Goal: Register for event/course

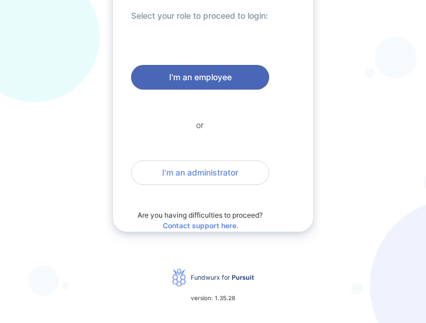
click at [207, 79] on span "I'm an employee" at bounding box center [200, 77] width 63 height 12
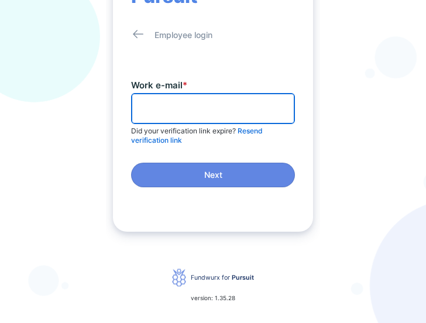
click at [152, 109] on input "text" at bounding box center [212, 108] width 153 height 18
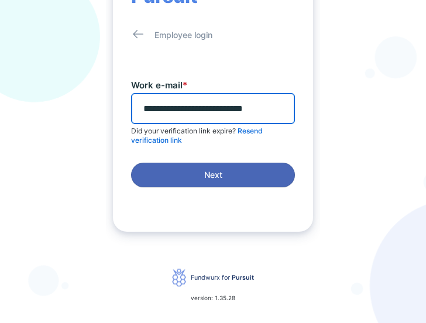
type input "**********"
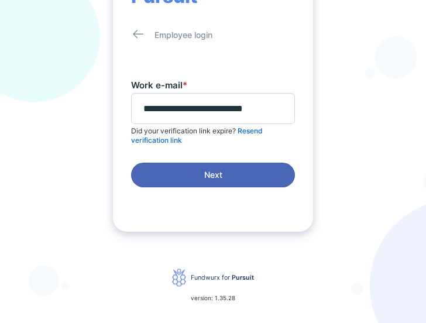
scroll to position [0, 0]
click at [240, 180] on span "Next" at bounding box center [213, 175] width 149 height 12
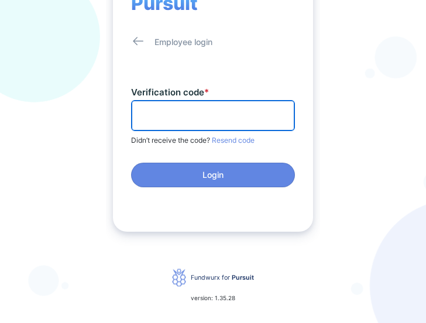
click at [149, 118] on input "text" at bounding box center [212, 115] width 153 height 18
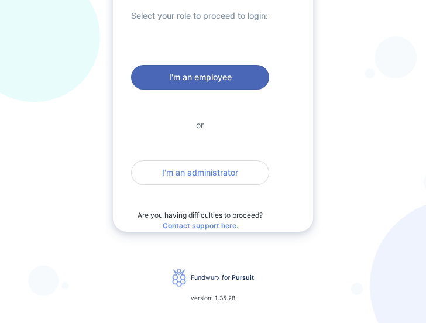
click at [223, 82] on span "I'm an employee" at bounding box center [200, 77] width 63 height 12
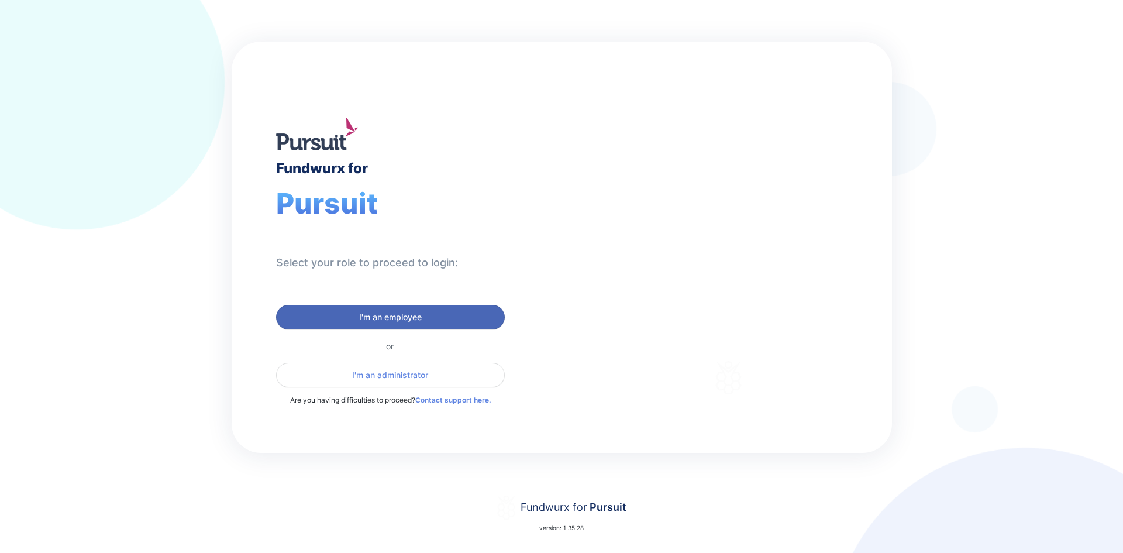
click at [404, 314] on span "I'm an employee" at bounding box center [390, 317] width 63 height 12
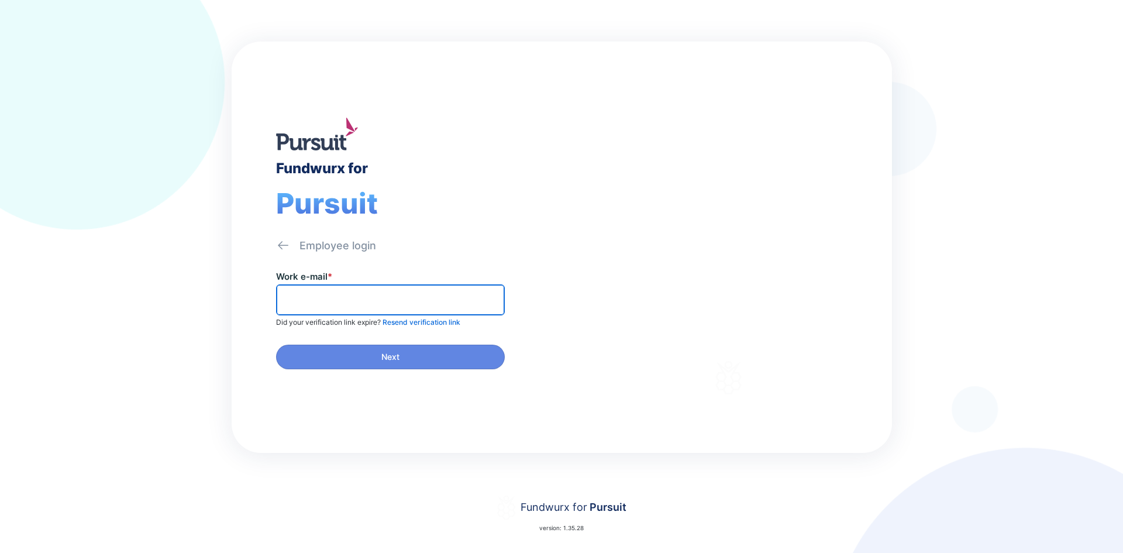
click at [300, 298] on input "text" at bounding box center [390, 300] width 218 height 18
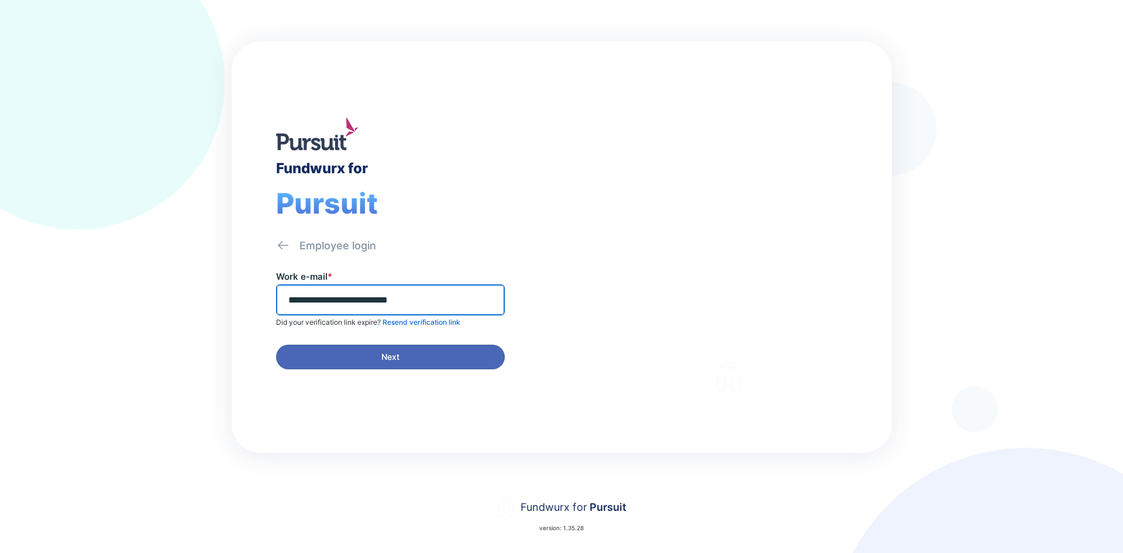
type input "**********"
click at [374, 362] on span "Next" at bounding box center [391, 357] width 214 height 12
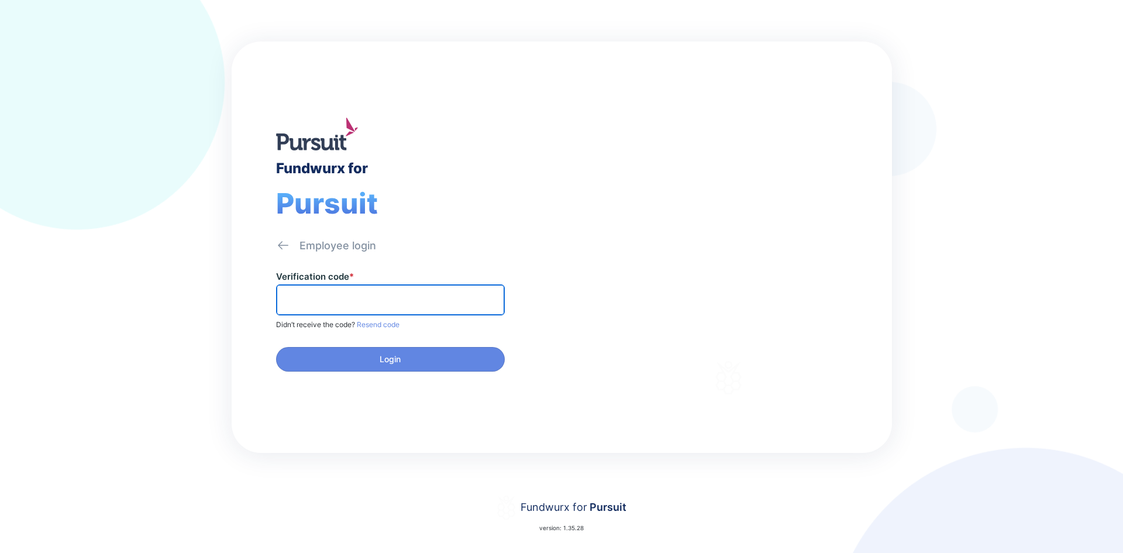
click at [309, 296] on input "text" at bounding box center [390, 300] width 218 height 18
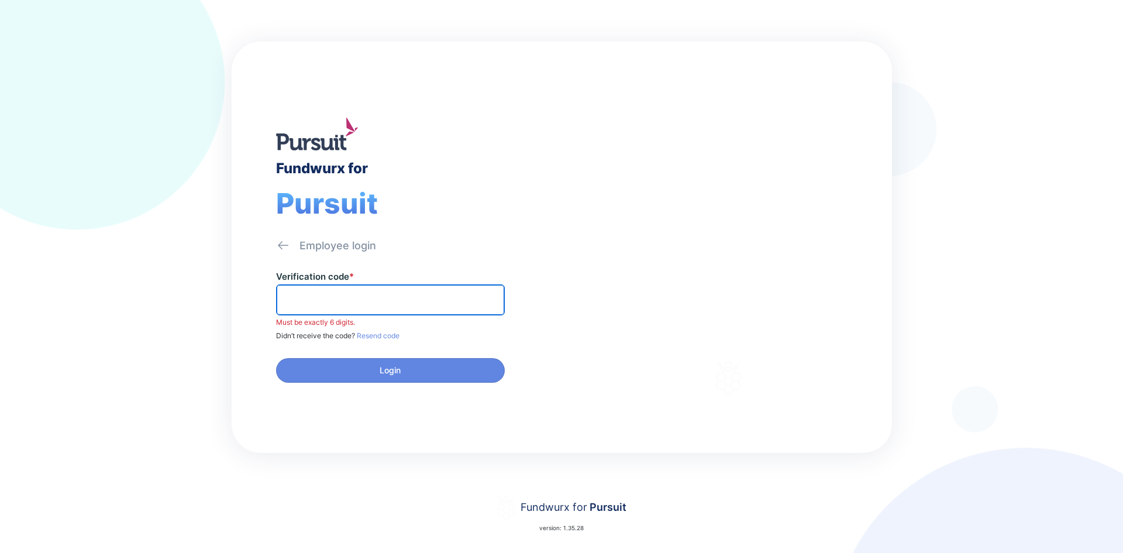
click at [317, 301] on input "text" at bounding box center [390, 300] width 218 height 18
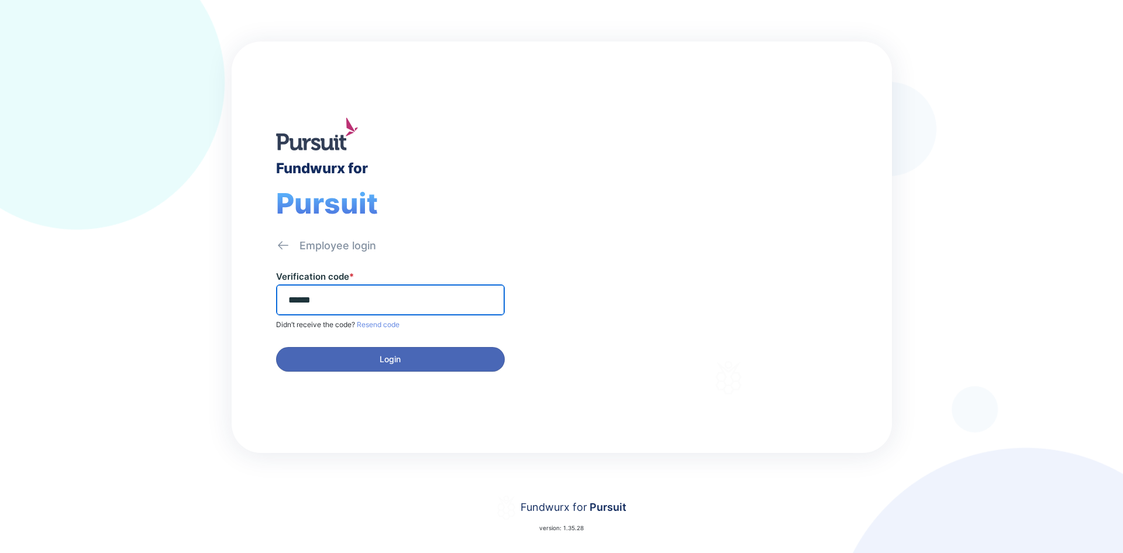
type input "******"
click at [401, 357] on span "Login" at bounding box center [390, 359] width 21 height 12
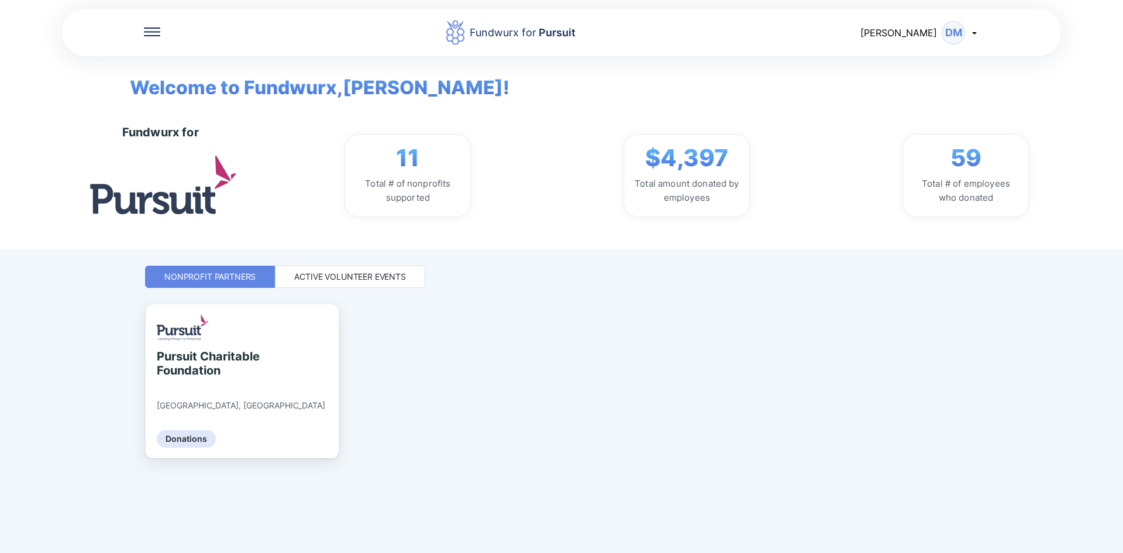
click at [976, 32] on icon at bounding box center [974, 33] width 4 height 2
click at [353, 275] on div "Active Volunteer Events" at bounding box center [350, 277] width 112 height 12
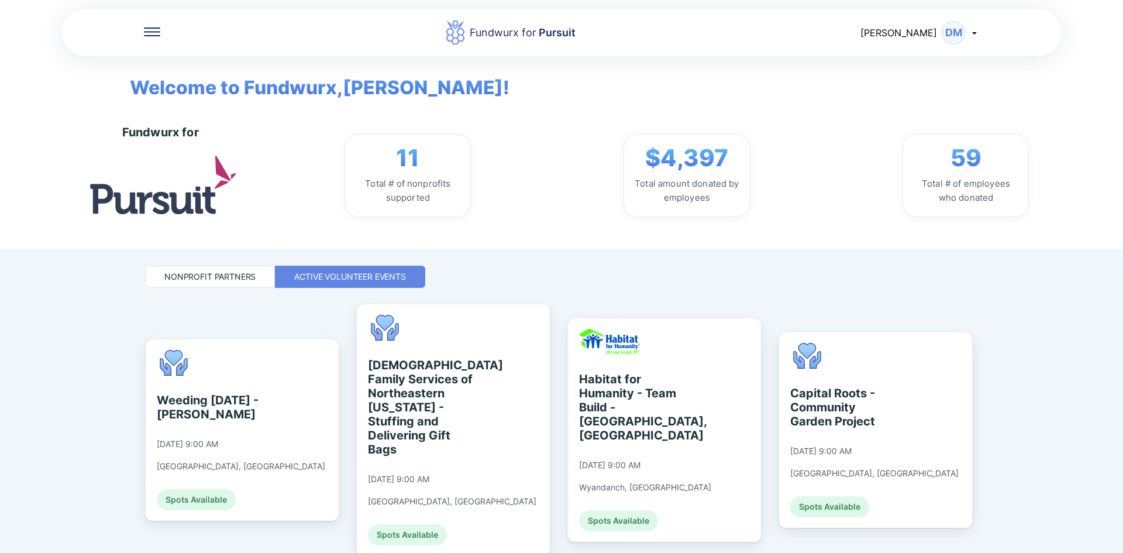
click at [1112, 195] on div "Fundwurx for 11 Total # of nonprofits supported $4,397 Total amount donated by …" at bounding box center [611, 175] width 1024 height 147
click at [1099, 143] on div "11 Total # of nonprofits supported $4,397 Total amount donated by employees 59 …" at bounding box center [687, 175] width 826 height 83
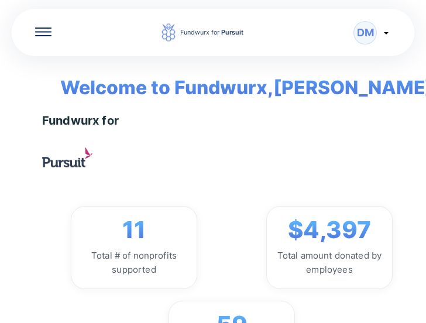
click at [381, 167] on div "Fundwurx for 11 Total # of nonprofits supported $4,397 Total amount donated by …" at bounding box center [231, 249] width 379 height 270
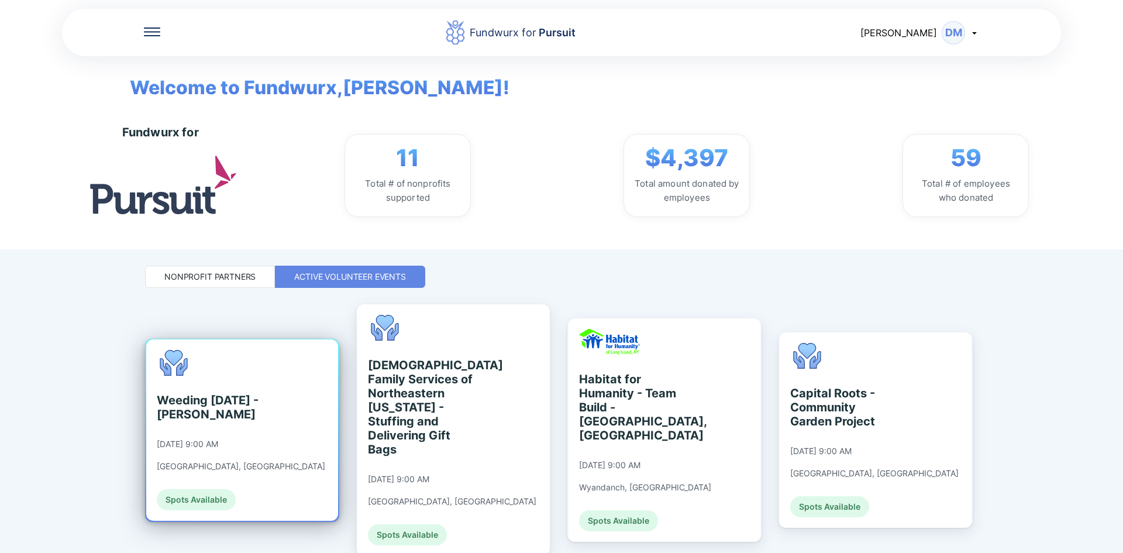
click at [231, 467] on div "Weeding [DATE] - [PERSON_NAME] [DATE] 9:00 AM [GEOGRAPHIC_DATA], [GEOGRAPHIC_DA…" at bounding box center [241, 430] width 169 height 160
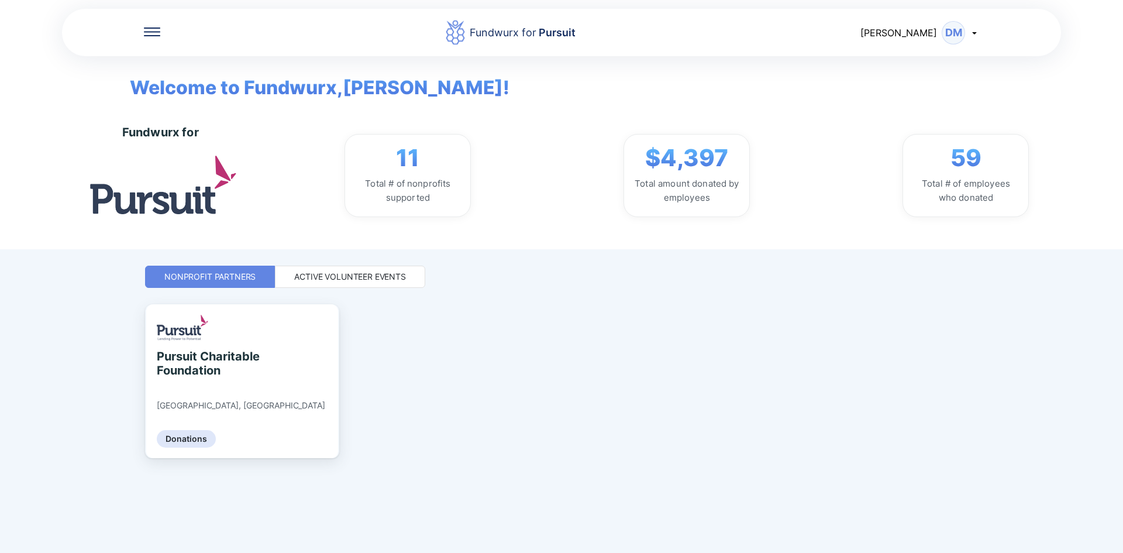
click at [394, 277] on div "Active Volunteer Events" at bounding box center [350, 277] width 112 height 12
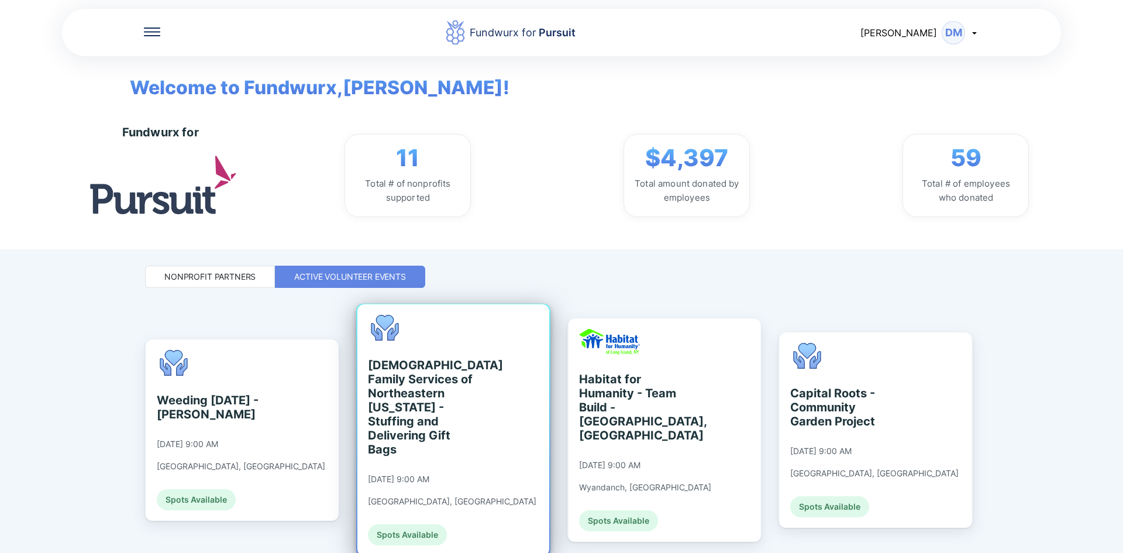
click at [409, 524] on div "Spots Available" at bounding box center [407, 534] width 79 height 21
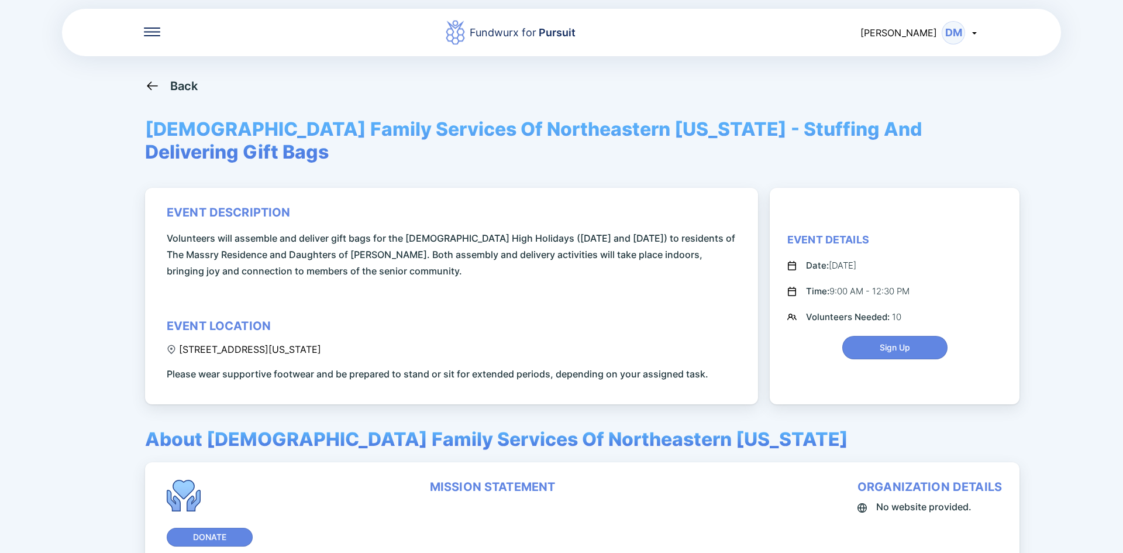
click at [176, 84] on div "Back" at bounding box center [184, 86] width 28 height 14
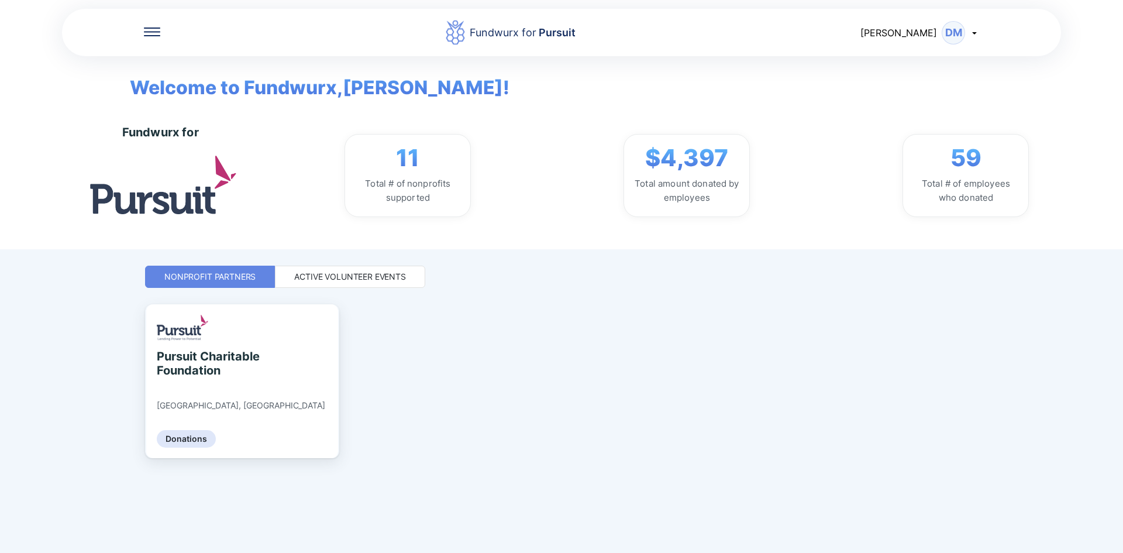
click at [347, 282] on div "Active Volunteer Events" at bounding box center [350, 277] width 150 height 22
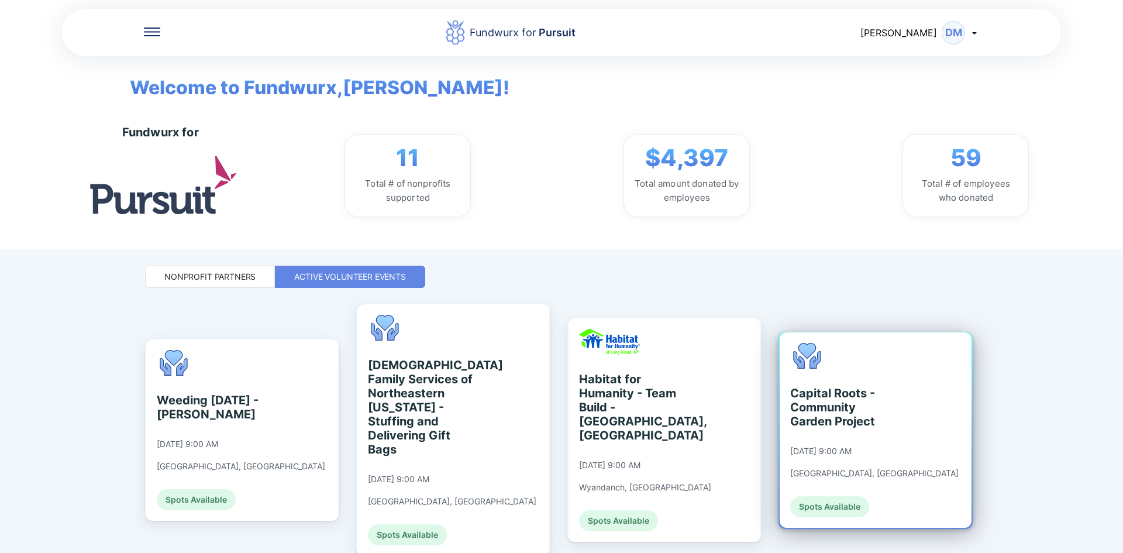
click at [831, 500] on div "Spots Available" at bounding box center [829, 506] width 79 height 21
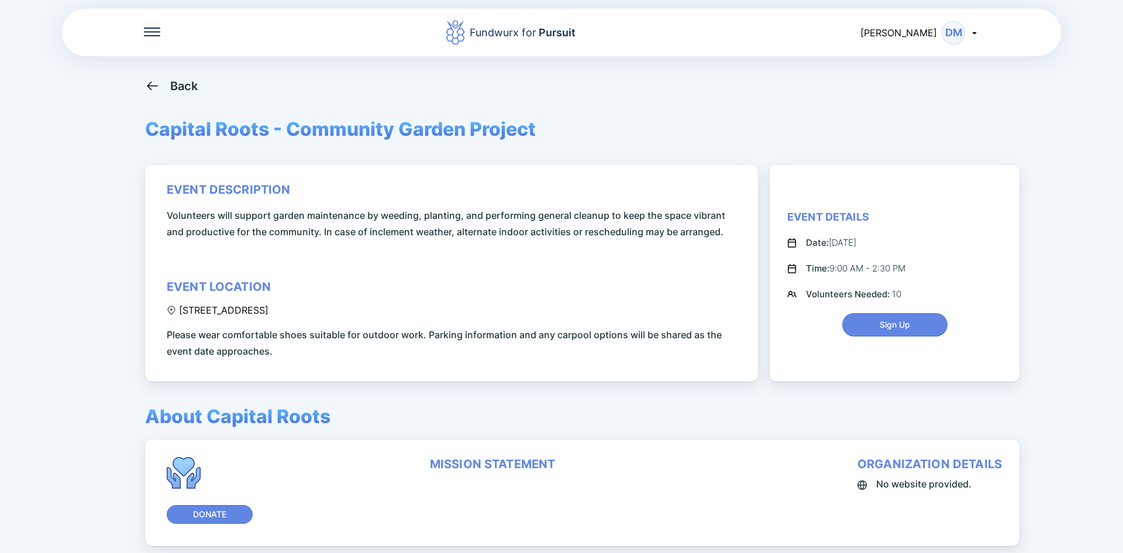
click at [147, 85] on icon at bounding box center [152, 85] width 15 height 15
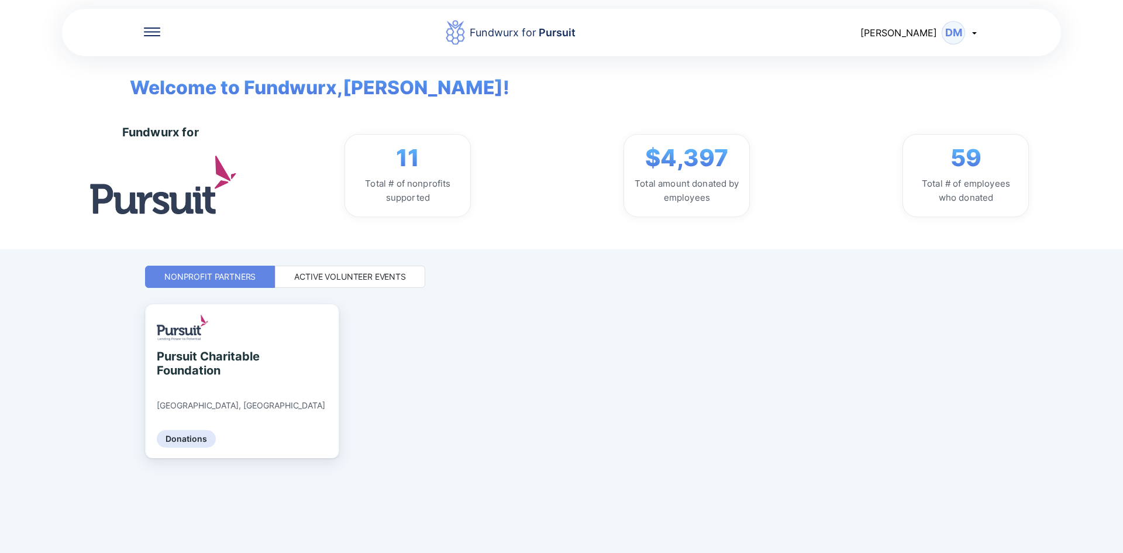
click at [373, 269] on div "Active Volunteer Events" at bounding box center [350, 277] width 150 height 22
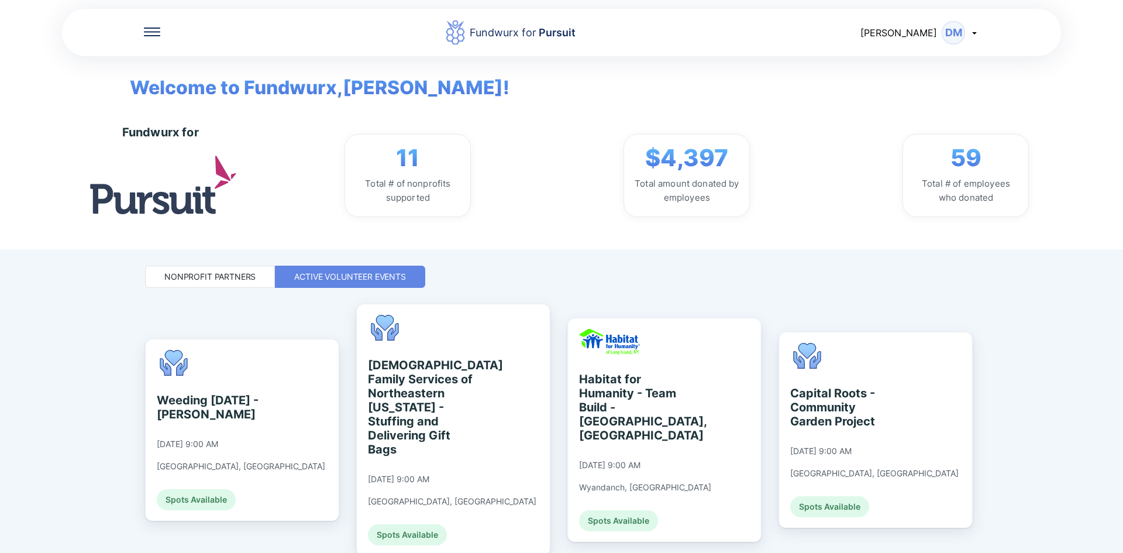
click at [1091, 209] on div "11 Total # of nonprofits supported $4,397 Total amount donated by employees 59 …" at bounding box center [687, 175] width 826 height 83
drag, startPoint x: 1091, startPoint y: 209, endPoint x: 1119, endPoint y: 398, distance: 191.6
click at [1119, 398] on div "Fundwurx for Pursuit [PERSON_NAME] DM Welcome to Fundwurx, [PERSON_NAME] ! Fund…" at bounding box center [561, 276] width 1123 height 553
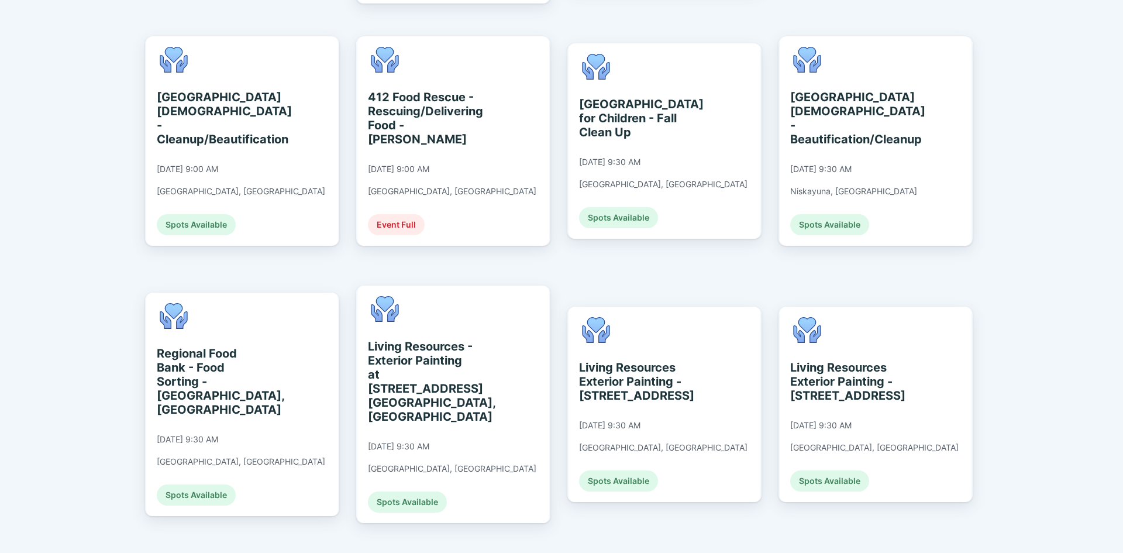
scroll to position [69, 0]
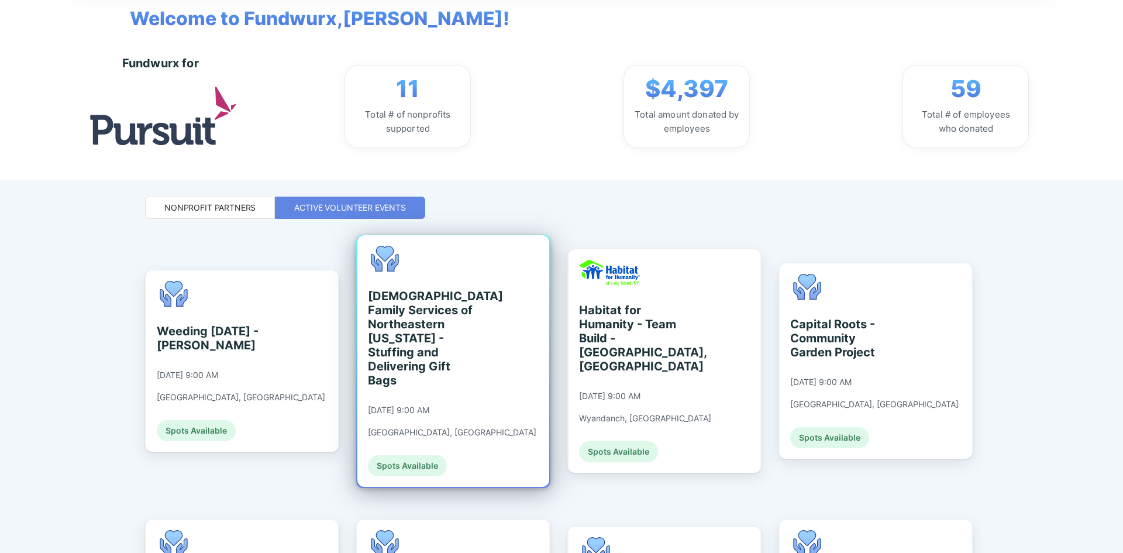
click at [412, 455] on div "Spots Available" at bounding box center [407, 465] width 79 height 21
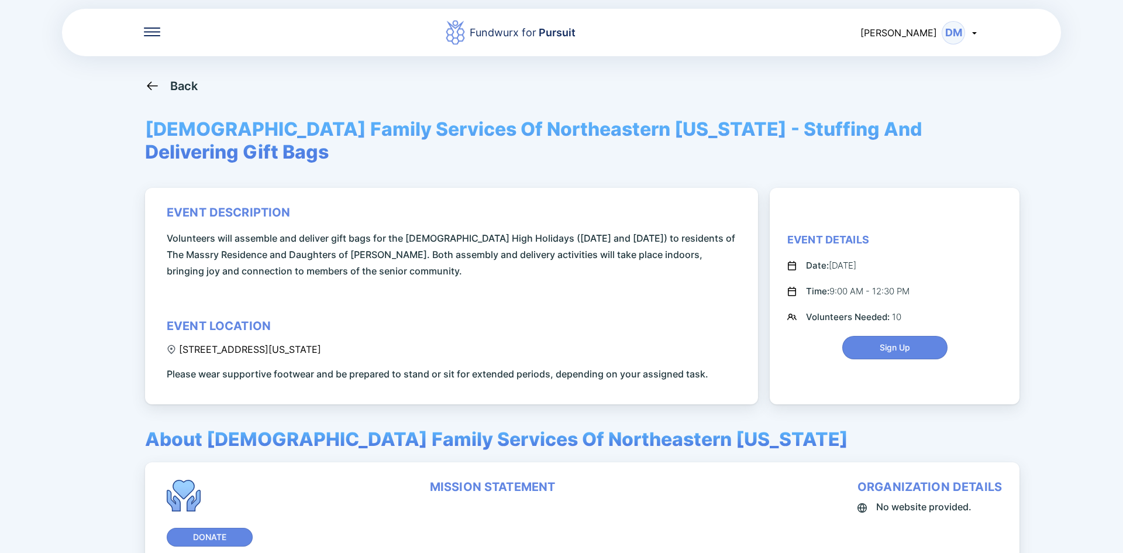
click at [722, 95] on div "Back [DEMOGRAPHIC_DATA] Family Services Of Northeastern [US_STATE] - Stuffing A…" at bounding box center [561, 354] width 833 height 553
click at [1105, 161] on div "Fundwurx for Pursuit [PERSON_NAME] DM Back [DEMOGRAPHIC_DATA] Family Services O…" at bounding box center [561, 276] width 1123 height 553
click at [902, 342] on span "Sign Up" at bounding box center [895, 348] width 30 height 12
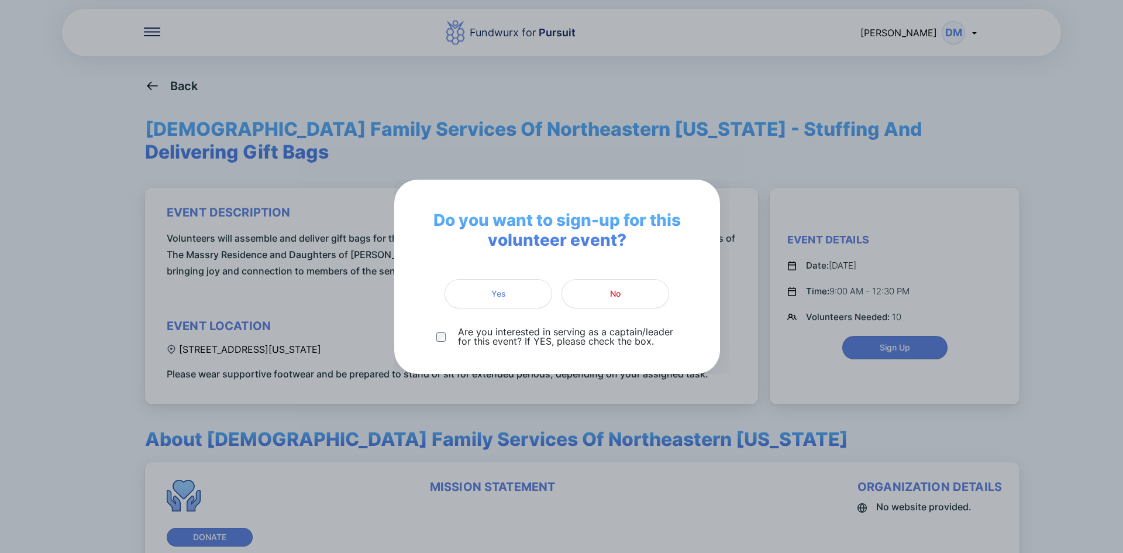
click at [1058, 265] on div "Do you want to sign-up for this volunteer event? Yes No Are you interested in s…" at bounding box center [561, 276] width 1123 height 553
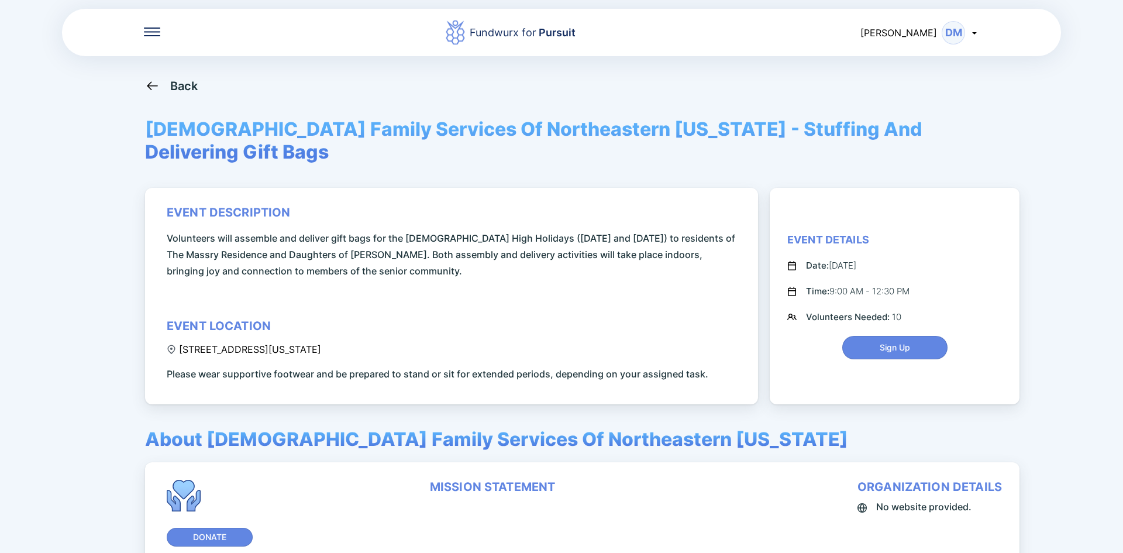
click at [157, 87] on icon at bounding box center [152, 85] width 15 height 15
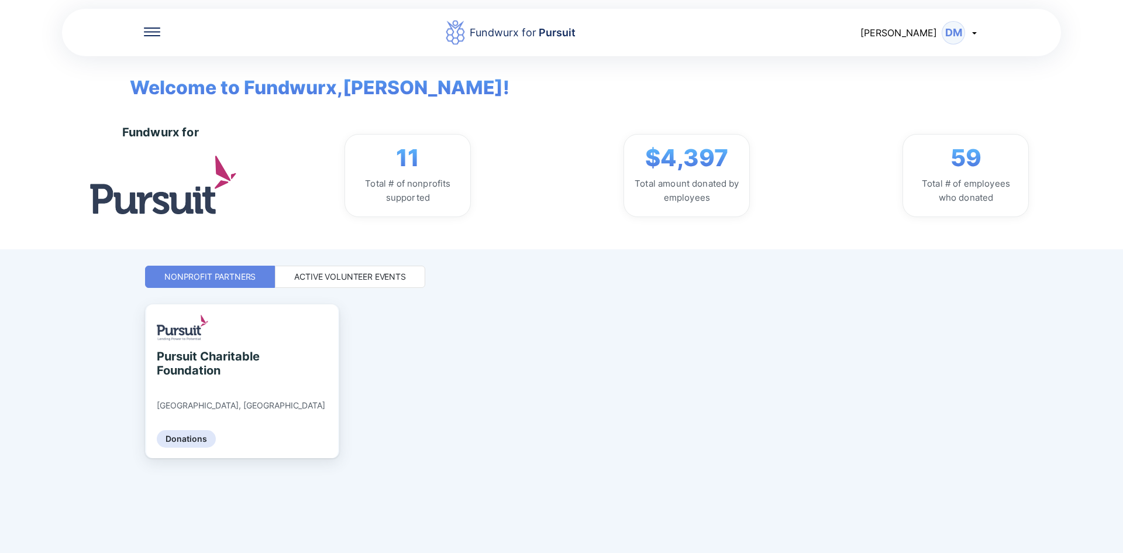
click at [340, 277] on div "Active Volunteer Events" at bounding box center [350, 277] width 112 height 12
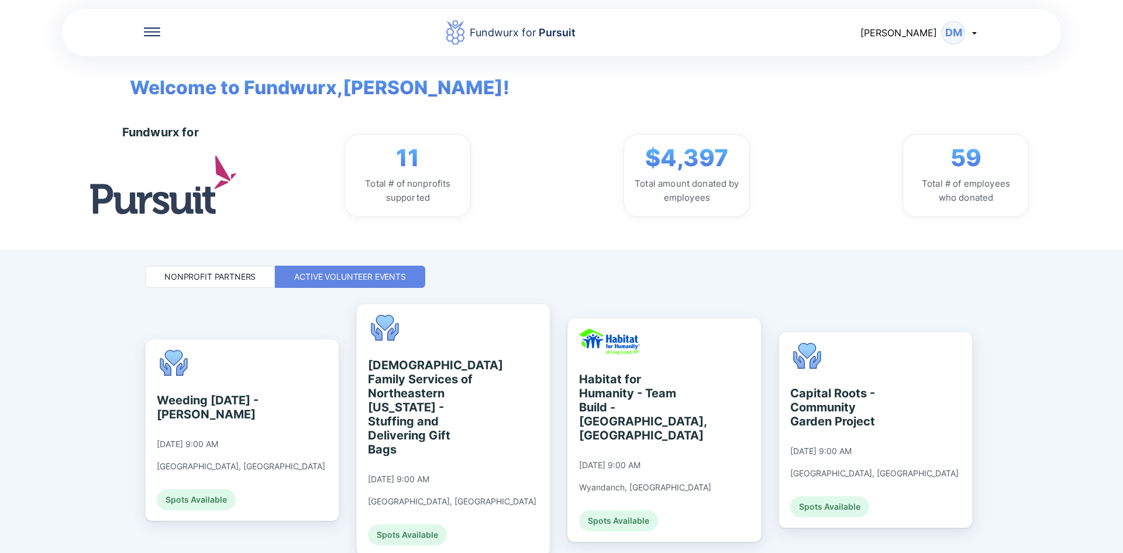
click at [1034, 451] on div "Fundwurx for Pursuit [PERSON_NAME] DM Welcome to Fundwurx, [PERSON_NAME] ! Fund…" at bounding box center [561, 276] width 1123 height 553
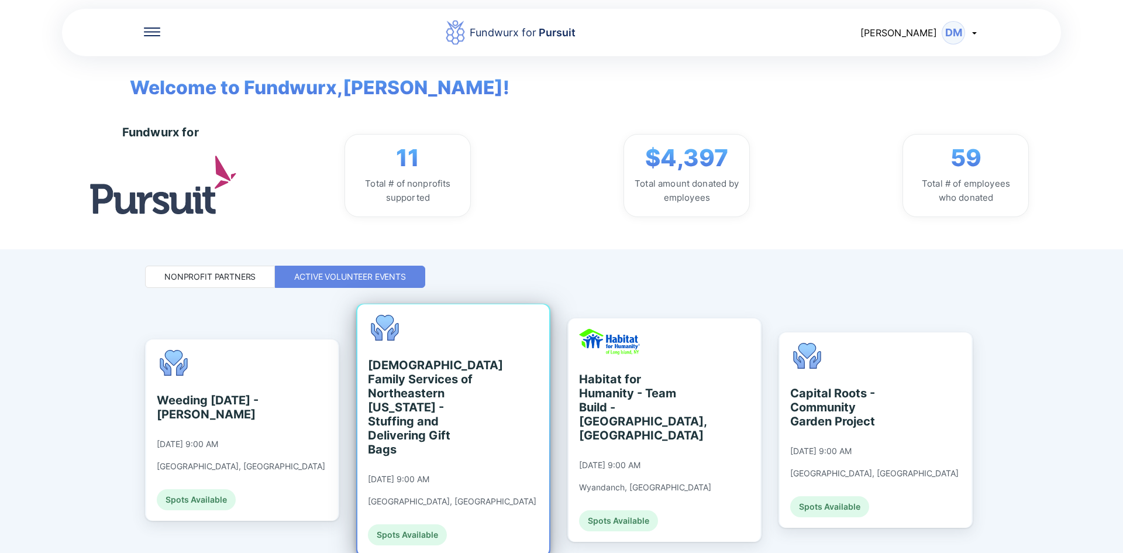
click at [418, 525] on div "Spots Available" at bounding box center [407, 534] width 79 height 21
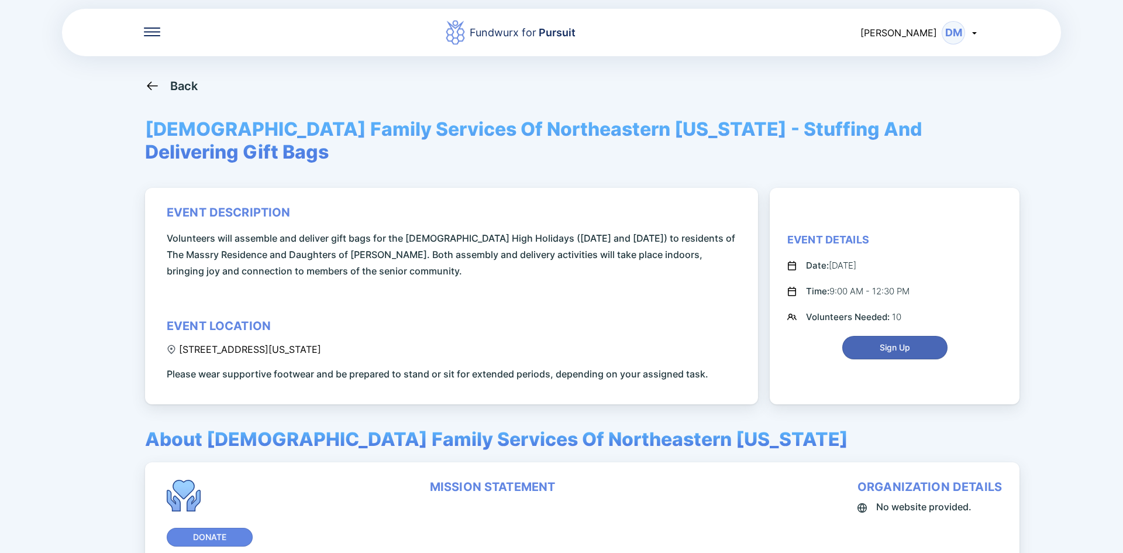
click at [898, 342] on span "Sign Up" at bounding box center [895, 348] width 30 height 12
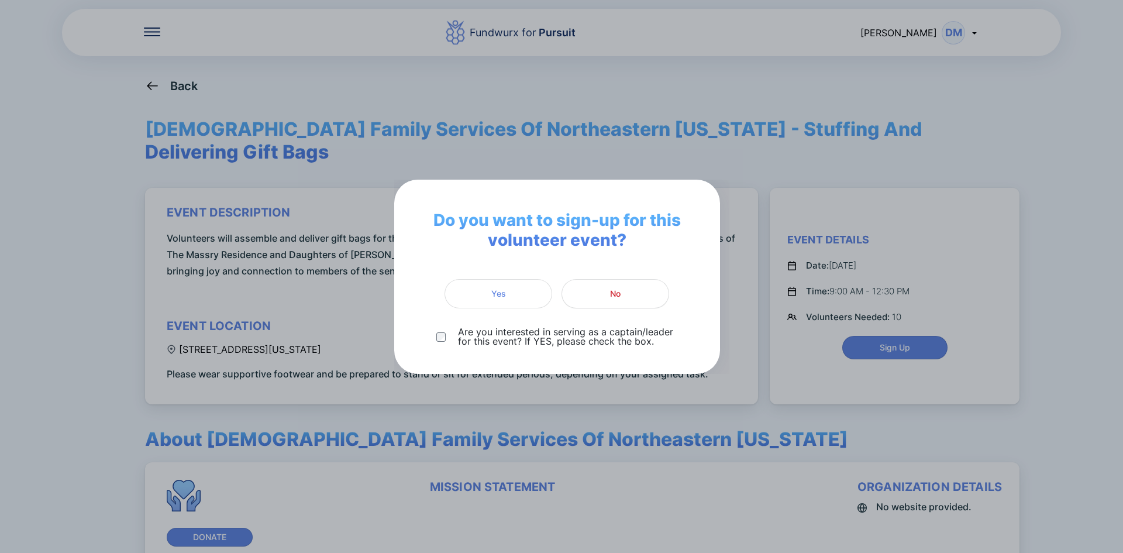
click at [518, 293] on span "Yes" at bounding box center [498, 294] width 92 height 12
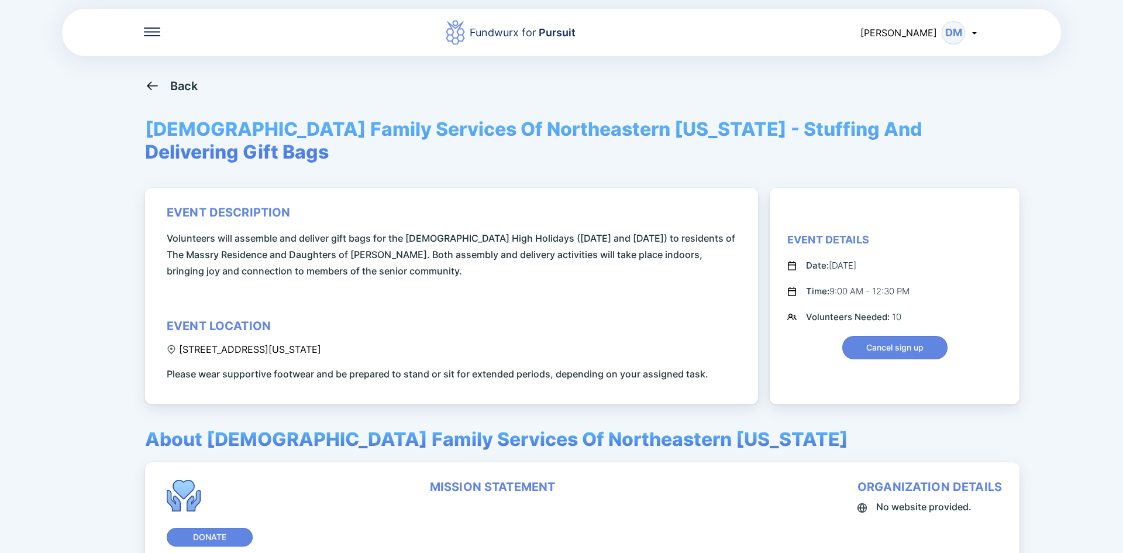
click at [192, 85] on div "Back" at bounding box center [184, 86] width 28 height 14
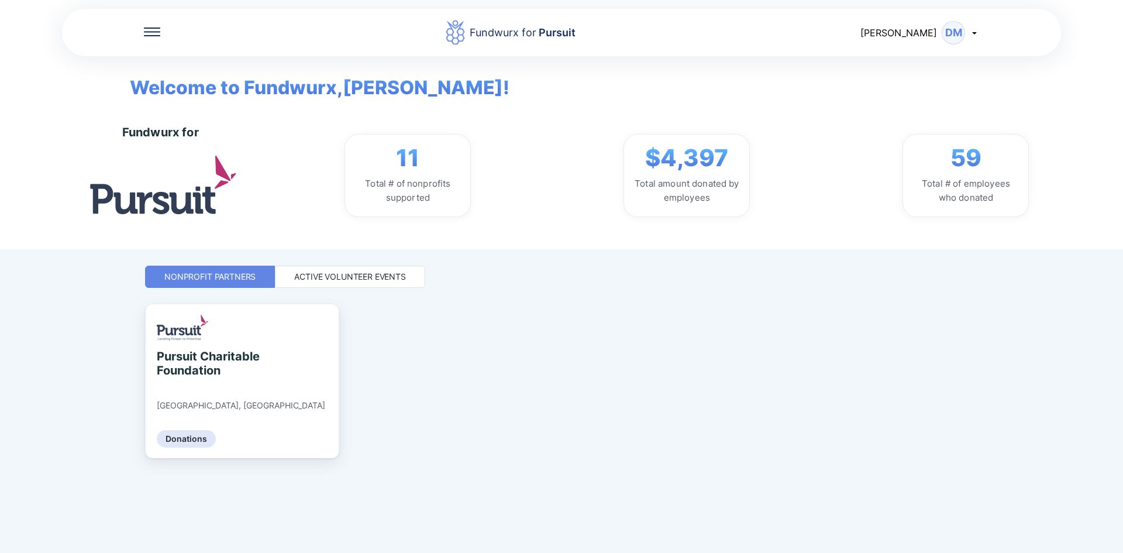
click at [380, 276] on div "Active Volunteer Events" at bounding box center [350, 277] width 112 height 12
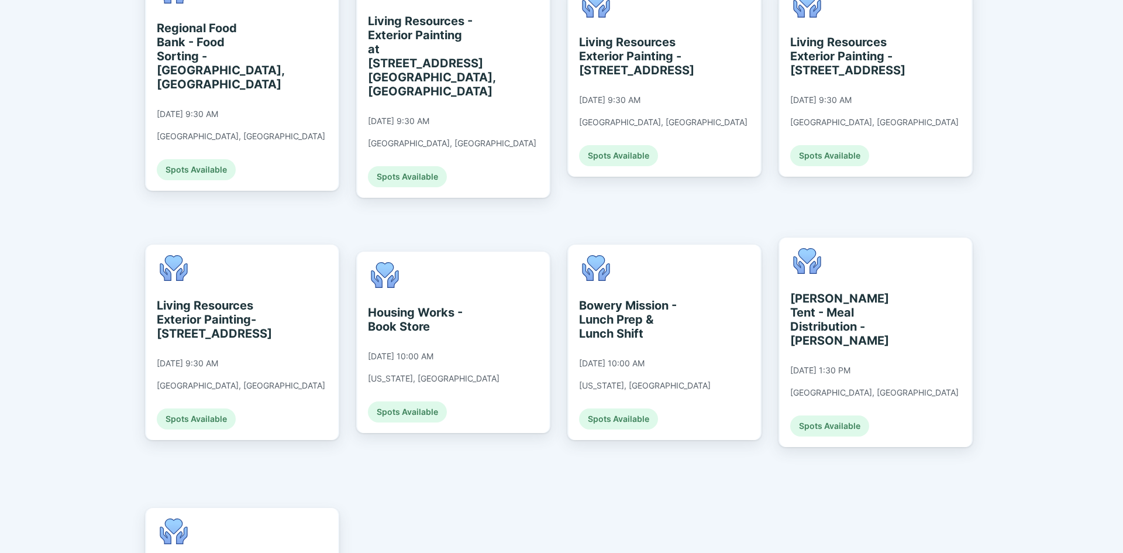
scroll to position [967, 0]
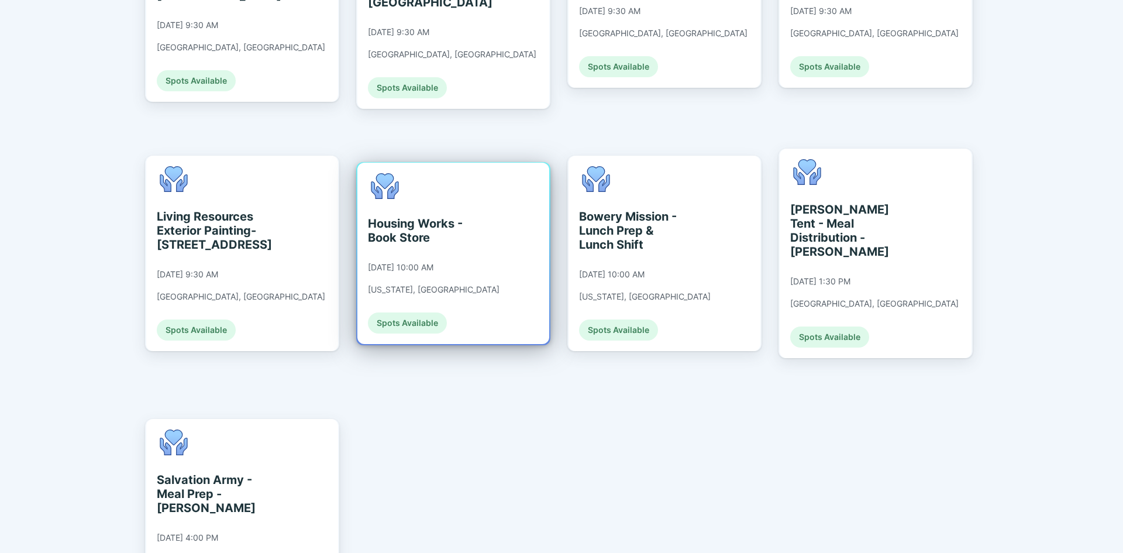
click at [400, 312] on div "Spots Available" at bounding box center [407, 322] width 79 height 21
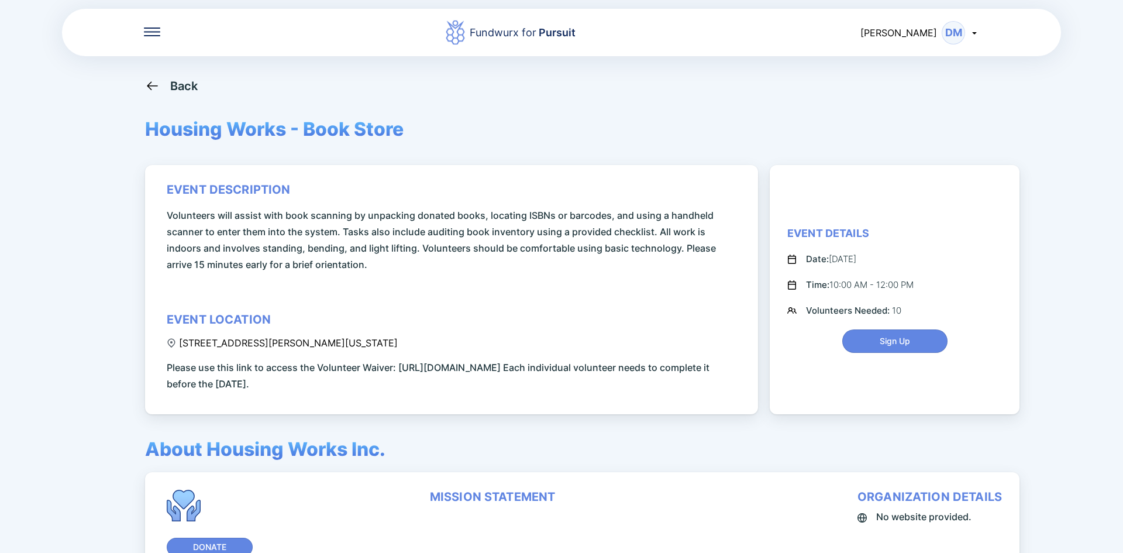
click at [154, 87] on icon at bounding box center [152, 85] width 15 height 15
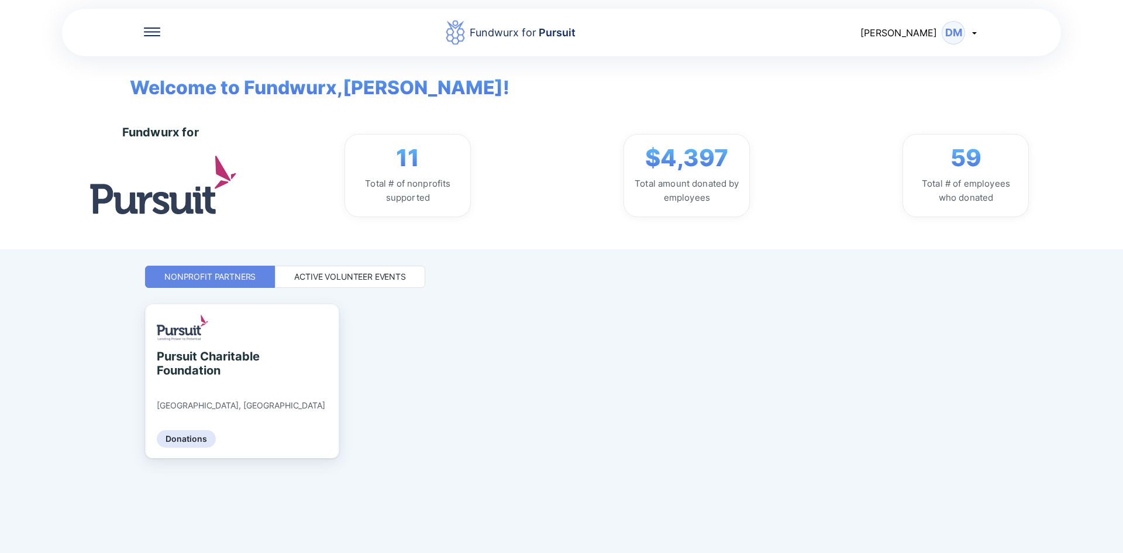
click at [373, 277] on div "Active Volunteer Events" at bounding box center [350, 277] width 112 height 12
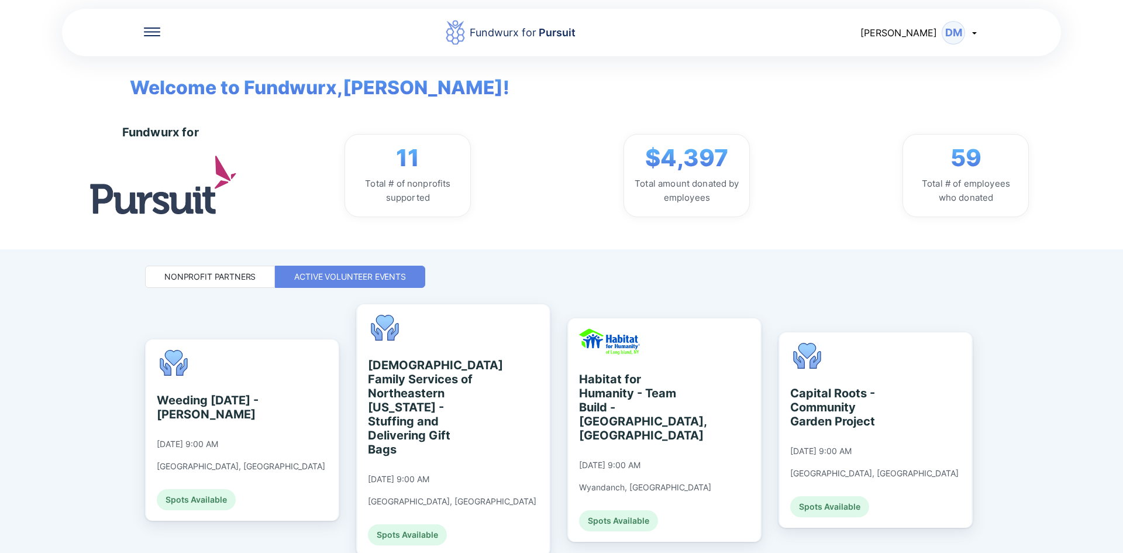
click at [1066, 294] on div "Fundwurx for Pursuit [PERSON_NAME] DM Welcome to Fundwurx, [PERSON_NAME] ! Fund…" at bounding box center [561, 276] width 1123 height 553
click at [1120, 304] on div "Fundwurx for Pursuit [PERSON_NAME] DM Welcome to Fundwurx, [PERSON_NAME] ! Fund…" at bounding box center [561, 276] width 1123 height 553
click at [972, 33] on icon at bounding box center [974, 32] width 9 height 9
click at [974, 31] on icon at bounding box center [974, 32] width 9 height 9
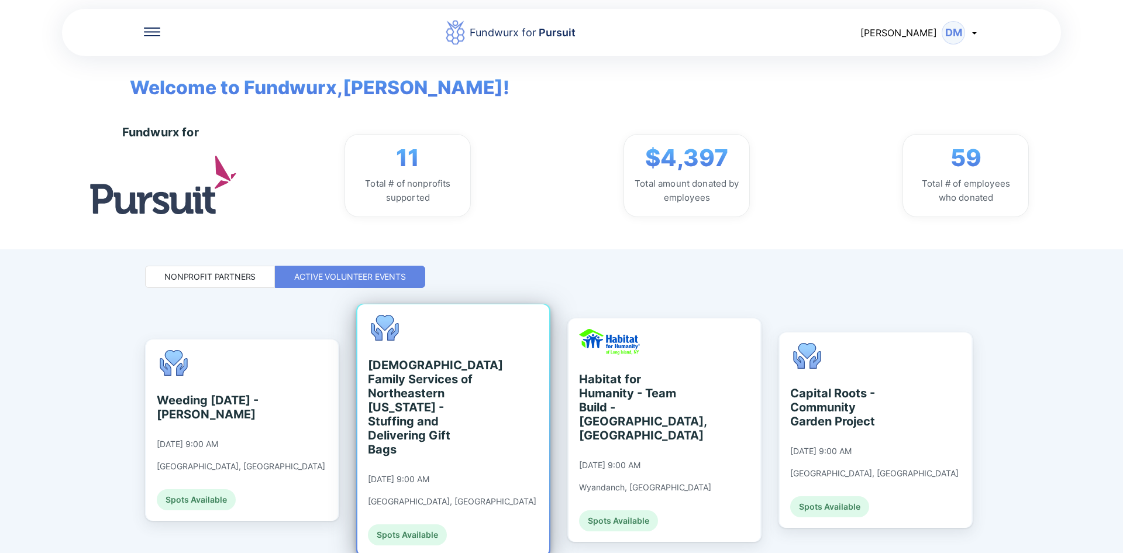
click at [408, 524] on div "Spots Available" at bounding box center [407, 534] width 79 height 21
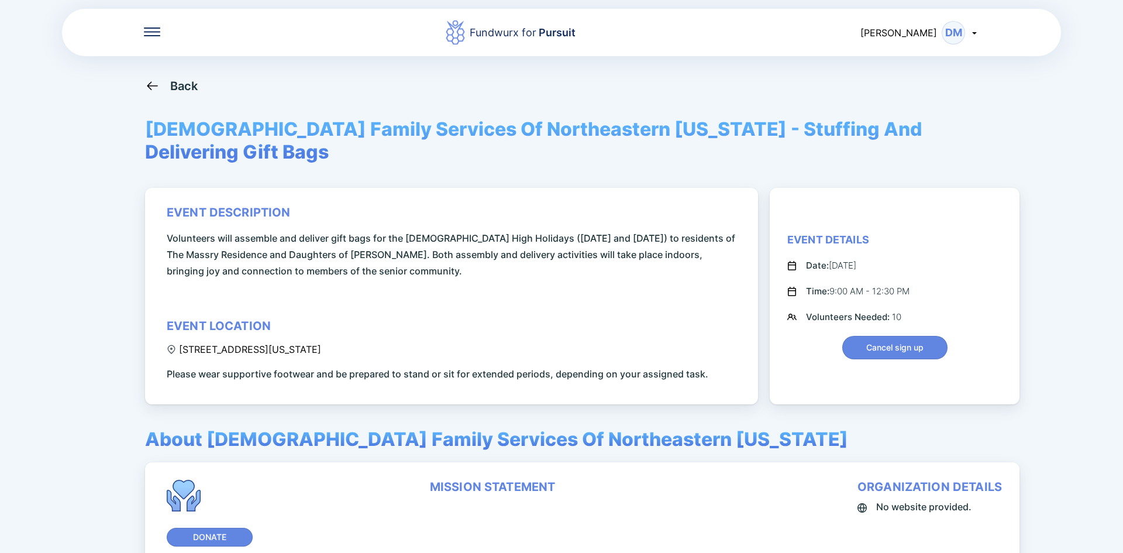
click at [154, 29] on icon at bounding box center [152, 31] width 16 height 9
click at [186, 67] on div "Home" at bounding box center [190, 70] width 26 height 12
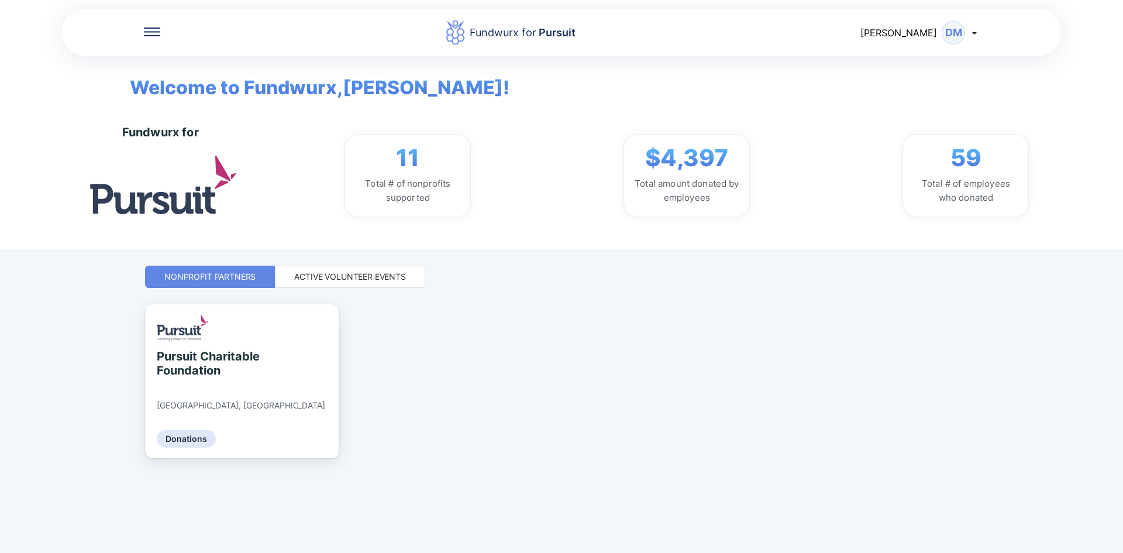
click at [235, 273] on div "Nonprofit Partners" at bounding box center [209, 277] width 91 height 12
click at [974, 33] on icon at bounding box center [974, 33] width 4 height 2
click at [976, 35] on icon at bounding box center [974, 32] width 9 height 9
click at [916, 94] on div "Log out" at bounding box center [906, 93] width 35 height 12
